Goal: Task Accomplishment & Management: Use online tool/utility

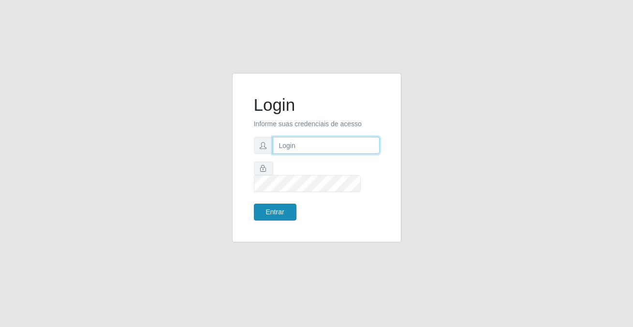
type input "[PERSON_NAME][EMAIL_ADDRESS][DOMAIN_NAME]"
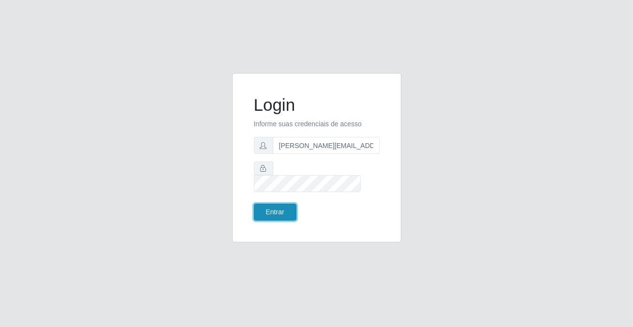
click at [274, 204] on button "Entrar" at bounding box center [275, 212] width 43 height 17
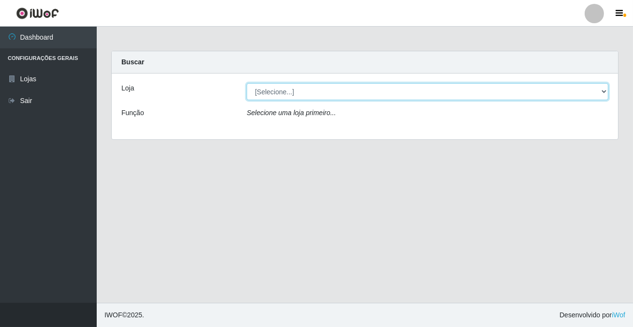
click at [272, 92] on select "[Selecione...] Rede Potiguar 2 - Macaíba" at bounding box center [428, 91] width 362 height 17
select select "101"
click at [247, 83] on select "[Selecione...] Rede Potiguar 2 - Macaíba" at bounding box center [428, 91] width 362 height 17
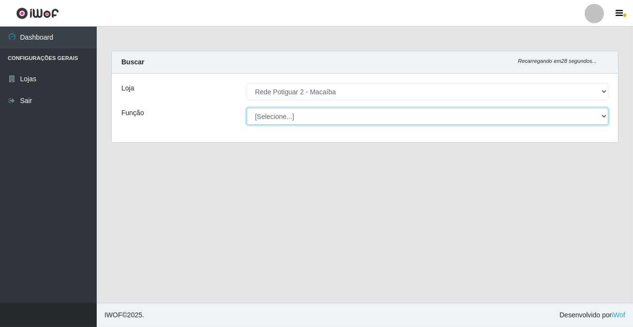
drag, startPoint x: 272, startPoint y: 98, endPoint x: 273, endPoint y: 117, distance: 19.4
click at [273, 117] on select "[Selecione...] ASG ASG + ASG ++ Auxiliar de Estoque Balconista Embalador Reposi…" at bounding box center [428, 116] width 362 height 17
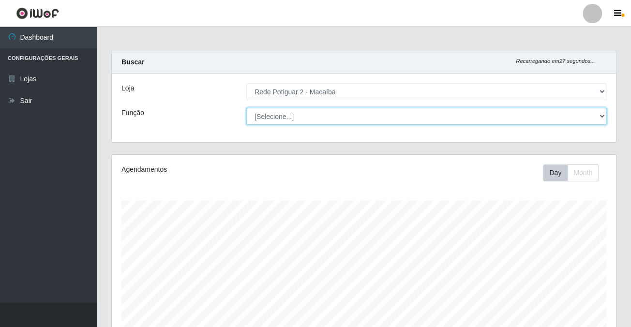
scroll to position [201, 504]
select select "1"
click at [246, 108] on select "[Selecione...] ASG ASG + ASG ++ Auxiliar de Estoque Balconista Embalador Reposi…" at bounding box center [426, 116] width 360 height 17
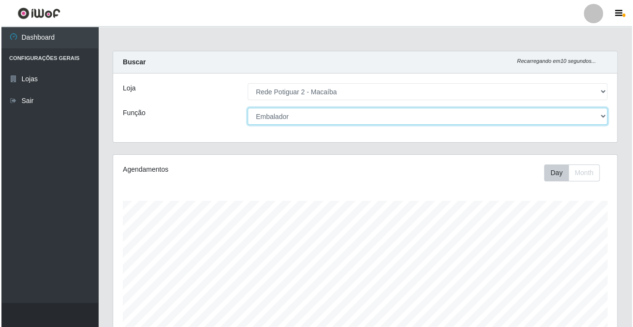
scroll to position [203, 0]
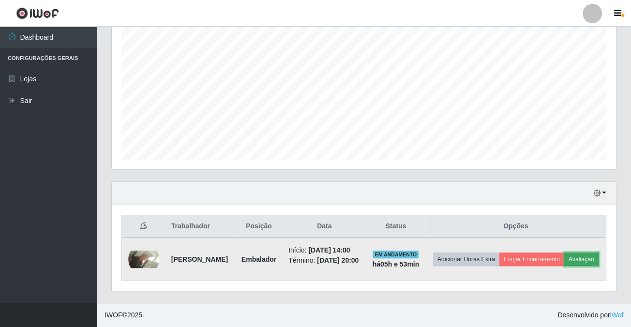
click at [564, 253] on button "Avaliação" at bounding box center [581, 260] width 34 height 14
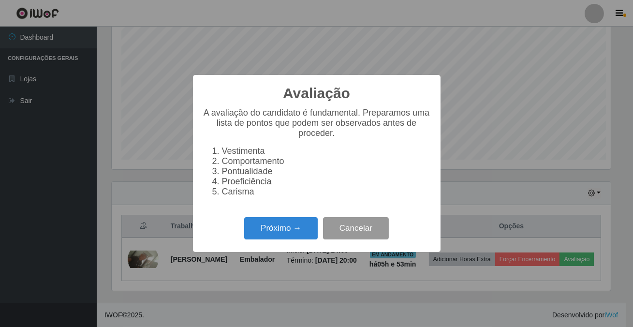
scroll to position [201, 499]
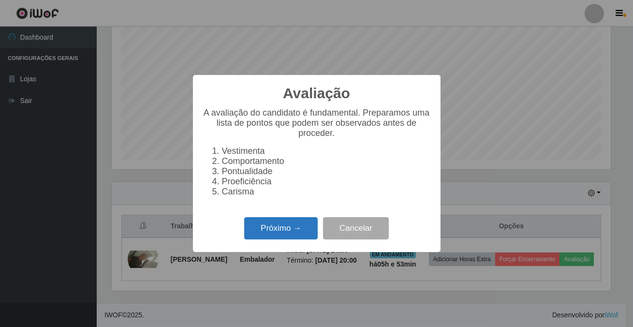
click at [293, 236] on button "Próximo →" at bounding box center [281, 228] width 74 height 23
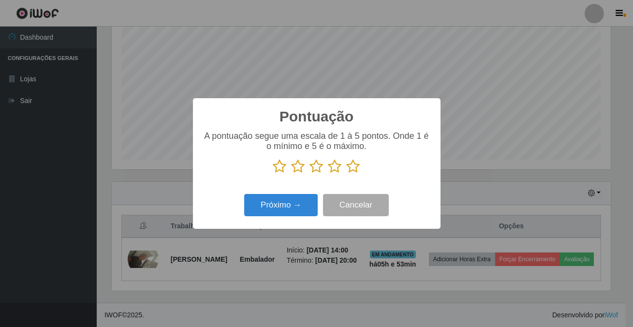
scroll to position [483530, 483231]
click at [354, 163] on icon at bounding box center [354, 166] width 14 height 15
click at [347, 174] on input "radio" at bounding box center [347, 174] width 0 height 0
click at [307, 187] on div "Pontuação × A pontuação segue uma escala de 1 à 5 pontos. Onde 1 é o mínimo e 5…" at bounding box center [317, 163] width 248 height 130
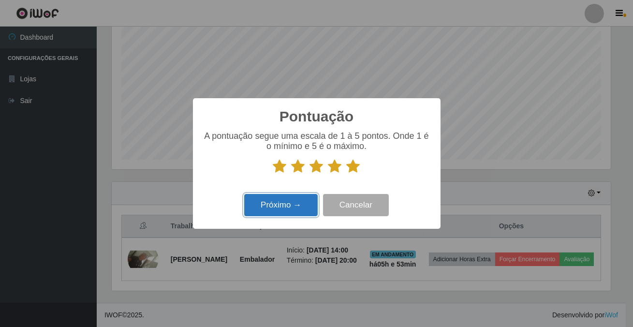
click at [299, 197] on button "Próximo →" at bounding box center [281, 205] width 74 height 23
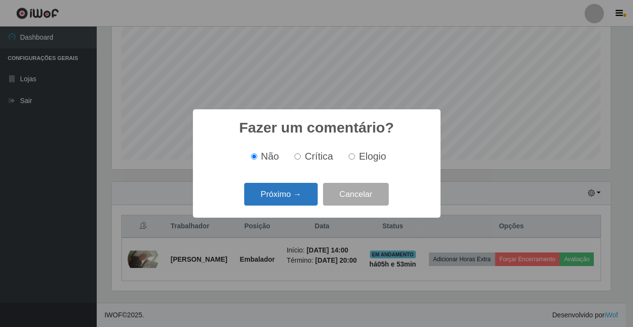
click at [300, 198] on button "Próximo →" at bounding box center [281, 194] width 74 height 23
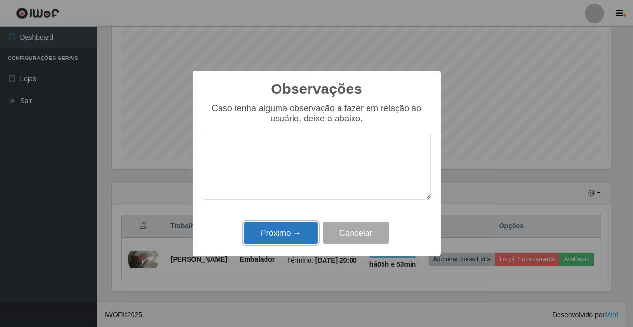
click at [297, 237] on button "Próximo →" at bounding box center [281, 233] width 74 height 23
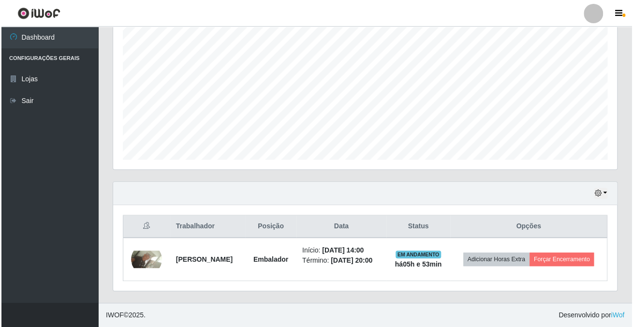
scroll to position [193, 0]
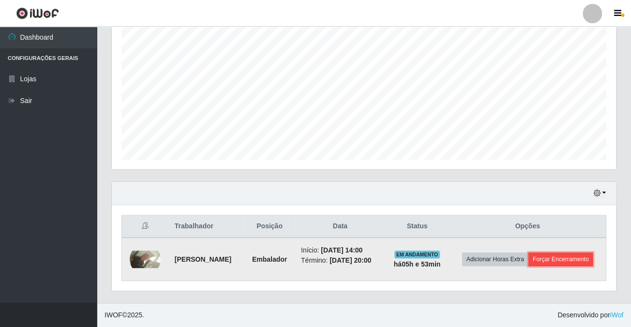
click at [548, 261] on button "Forçar Encerramento" at bounding box center [560, 260] width 65 height 14
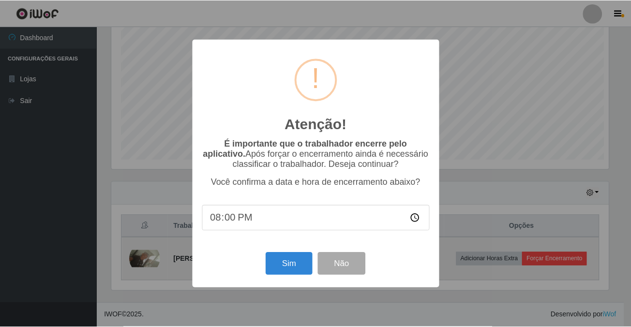
scroll to position [201, 499]
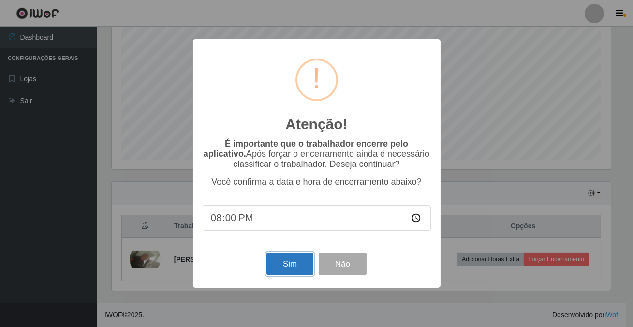
click at [293, 264] on button "Sim" at bounding box center [290, 264] width 47 height 23
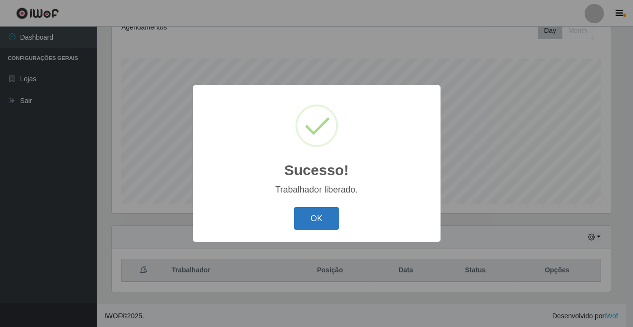
click at [316, 218] on button "OK" at bounding box center [316, 218] width 45 height 23
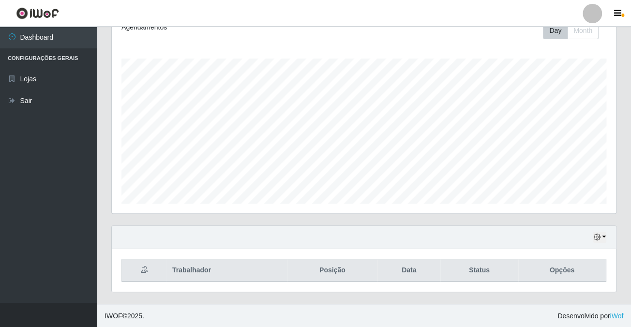
scroll to position [0, 0]
